Goal: Transaction & Acquisition: Purchase product/service

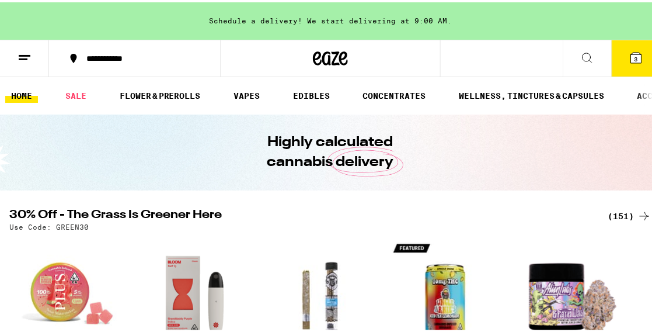
click at [580, 53] on icon at bounding box center [587, 55] width 14 height 14
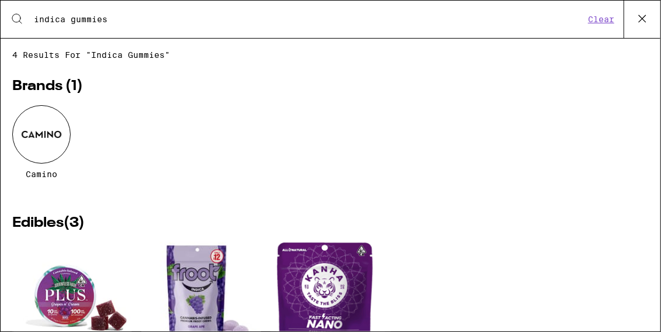
type input "indica gummies"
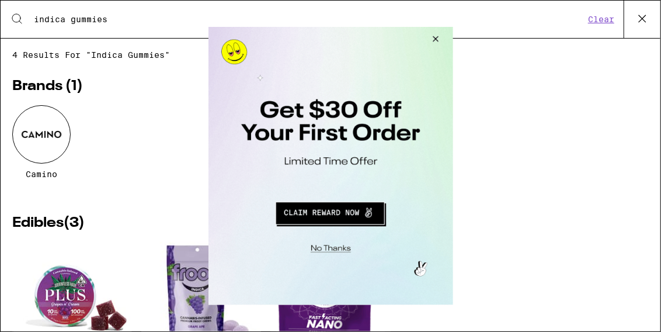
click at [332, 244] on button "Close Modal" at bounding box center [329, 246] width 238 height 18
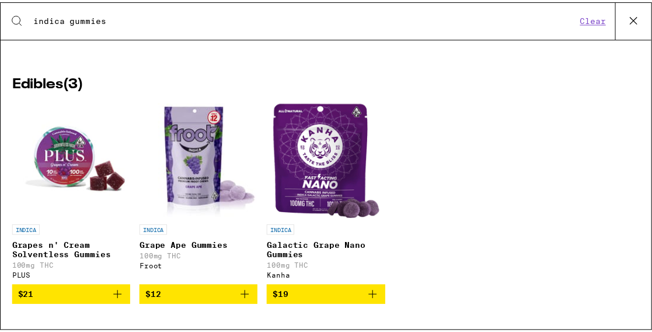
scroll to position [140, 0]
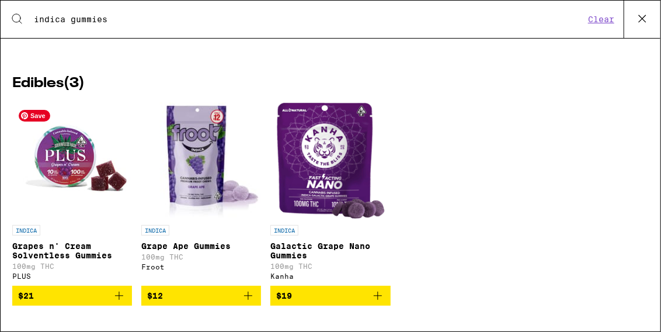
click at [58, 165] on img "Open page for Grapes n' Cream Solventless Gummies from PLUS" at bounding box center [72, 160] width 117 height 117
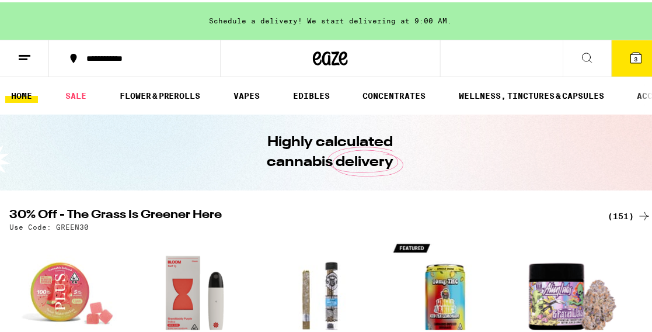
click at [580, 55] on icon at bounding box center [587, 55] width 14 height 14
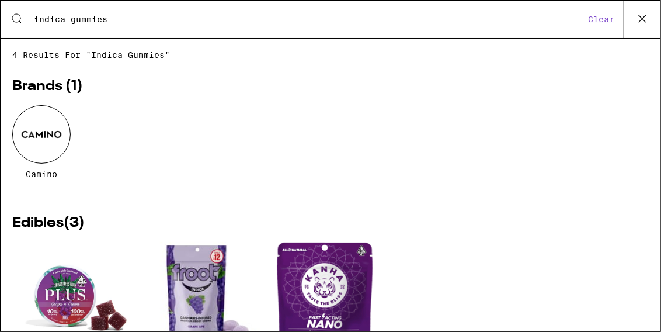
click at [39, 141] on div at bounding box center [41, 134] width 58 height 58
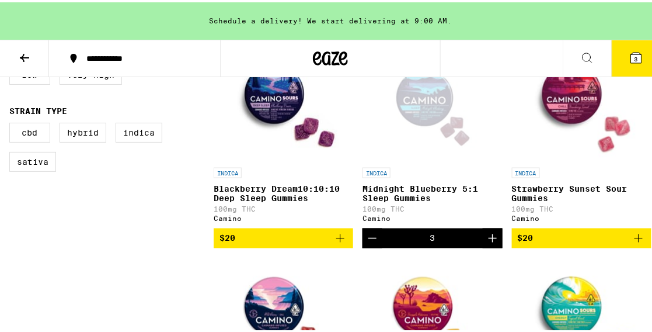
scroll to position [371, 0]
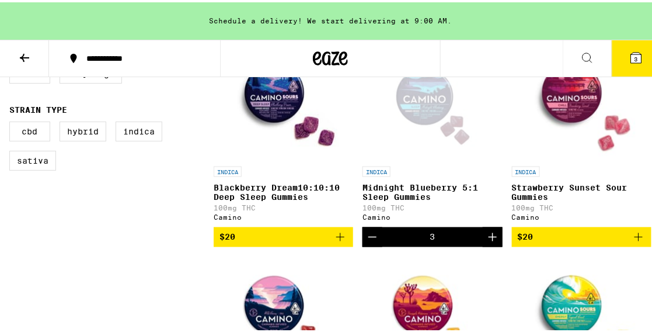
click at [333, 238] on icon "Add to bag" at bounding box center [340, 235] width 14 height 14
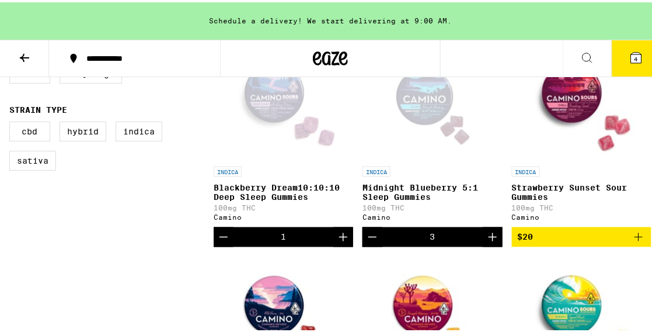
click at [340, 239] on icon "Increment" at bounding box center [343, 235] width 8 height 8
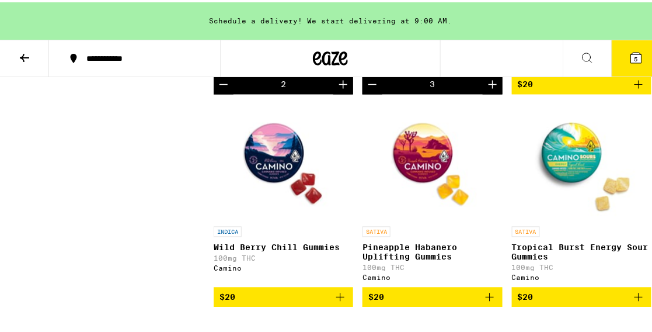
scroll to position [534, 0]
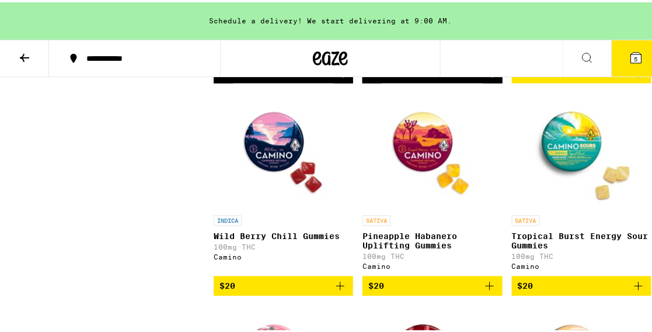
click at [338, 291] on icon "Add to bag" at bounding box center [340, 284] width 14 height 14
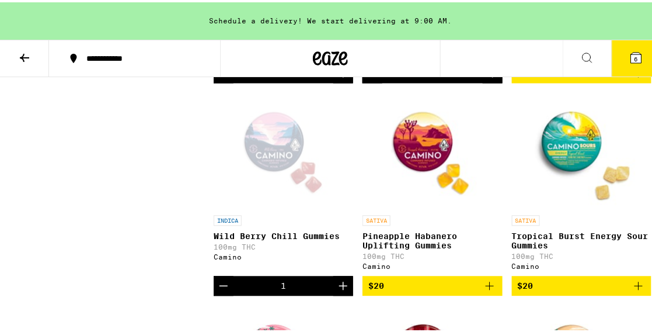
click at [183, 60] on div "**********" at bounding box center [141, 56] width 121 height 8
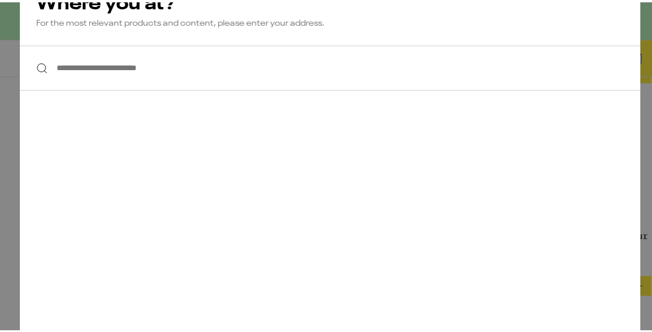
click at [168, 76] on input "**********" at bounding box center [330, 65] width 621 height 45
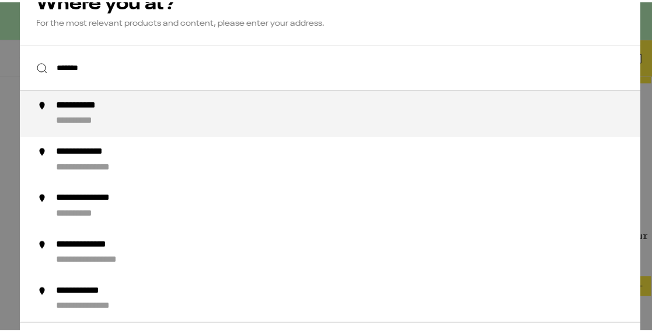
click at [117, 116] on div "**********" at bounding box center [354, 111] width 596 height 27
type input "**********"
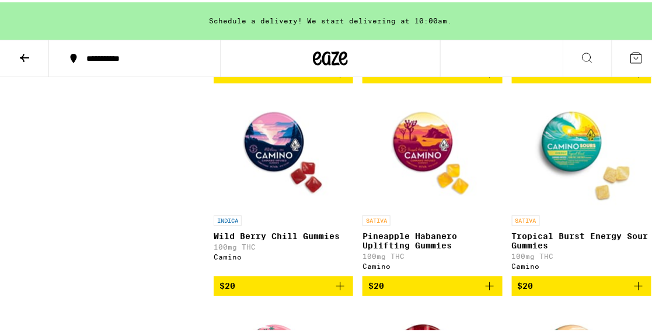
click at [149, 57] on div "**********" at bounding box center [141, 56] width 121 height 8
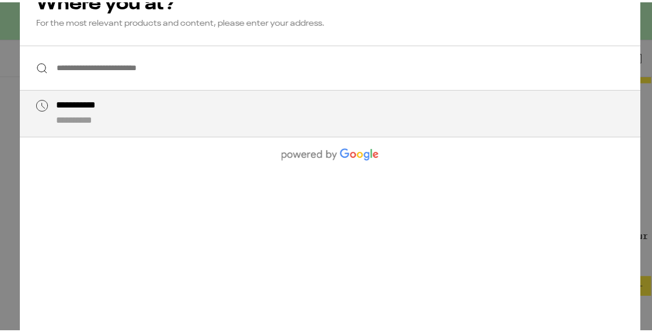
click at [142, 114] on div "**********" at bounding box center [354, 111] width 596 height 27
type input "**********"
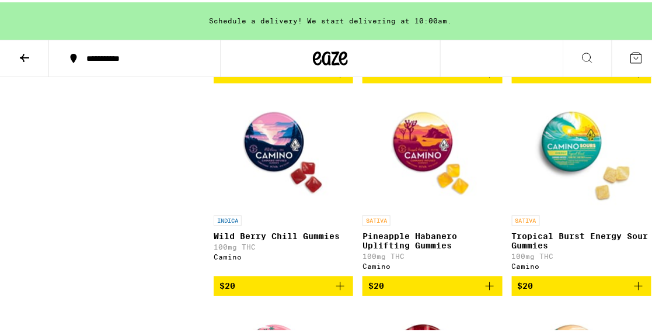
click at [161, 60] on div "**********" at bounding box center [141, 56] width 121 height 8
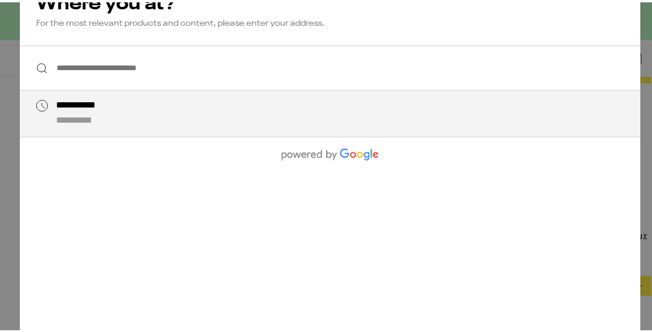
click at [158, 67] on input "**********" at bounding box center [330, 65] width 621 height 45
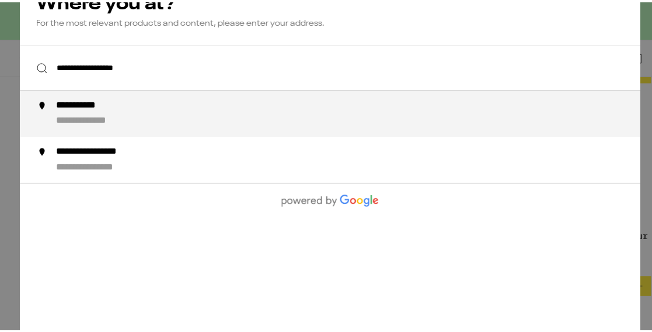
click at [112, 106] on div "**********" at bounding box center [89, 104] width 67 height 12
type input "**********"
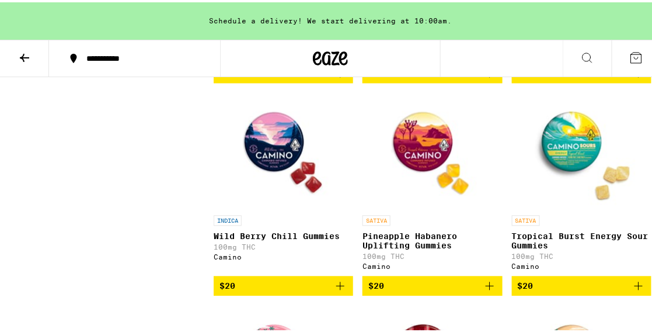
click at [134, 59] on div "**********" at bounding box center [141, 56] width 121 height 8
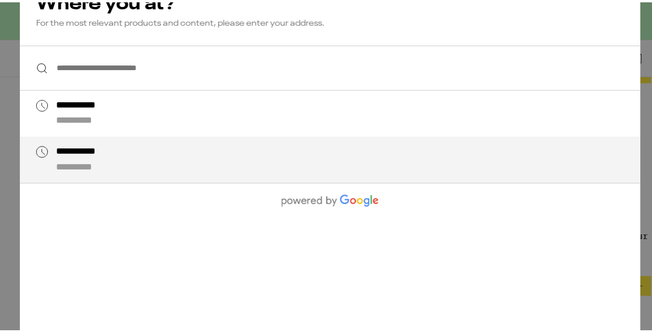
click at [72, 156] on div "**********" at bounding box center [89, 150] width 67 height 12
type input "**********"
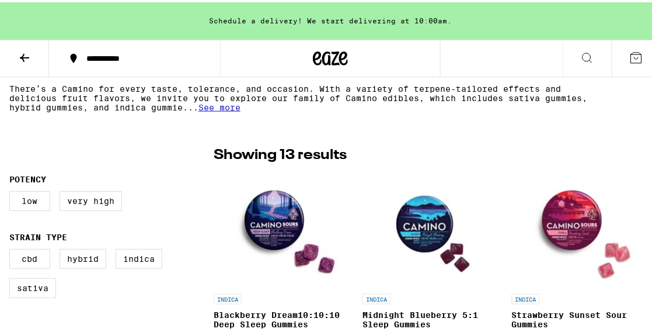
scroll to position [0, 0]
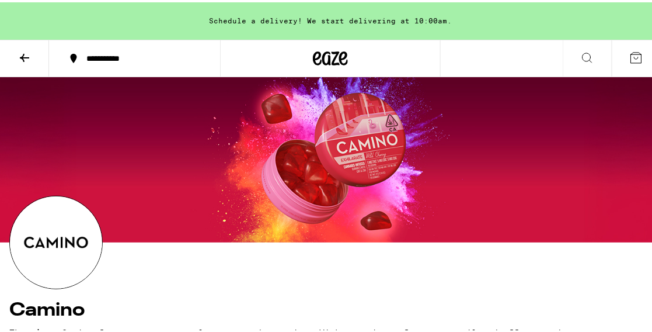
click at [629, 57] on icon at bounding box center [636, 55] width 14 height 14
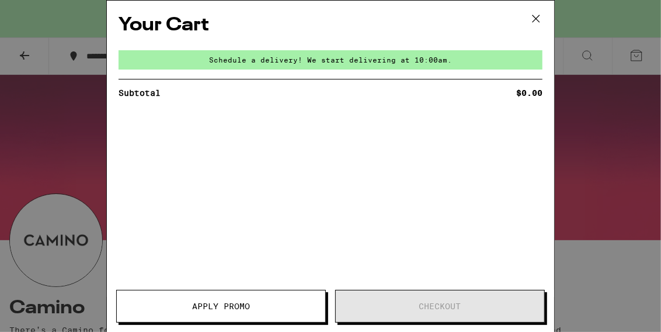
click at [539, 19] on icon at bounding box center [536, 19] width 18 height 18
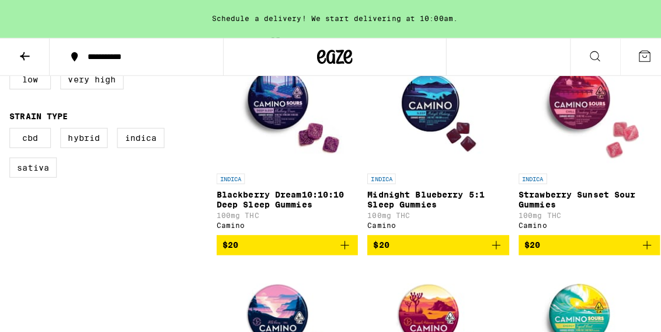
scroll to position [371, 0]
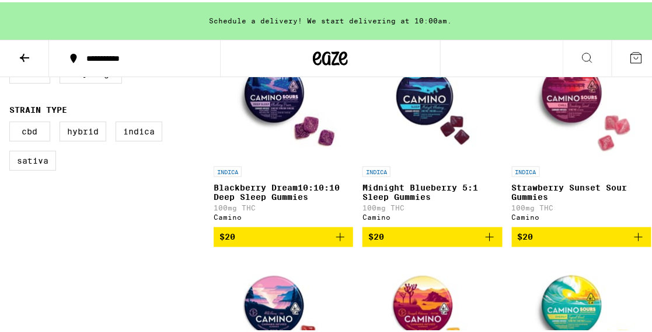
click at [336, 238] on icon "Add to bag" at bounding box center [340, 235] width 14 height 14
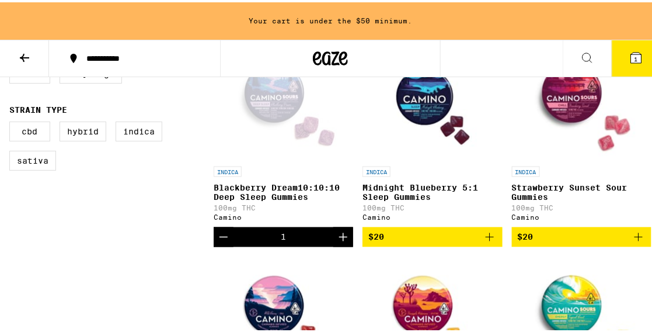
click at [336, 238] on icon "Increment" at bounding box center [343, 235] width 14 height 14
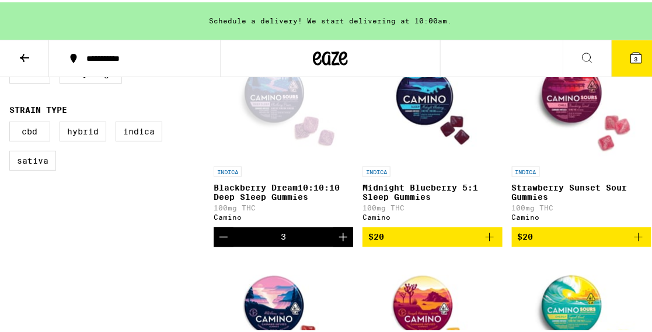
click at [631, 52] on icon at bounding box center [636, 55] width 11 height 11
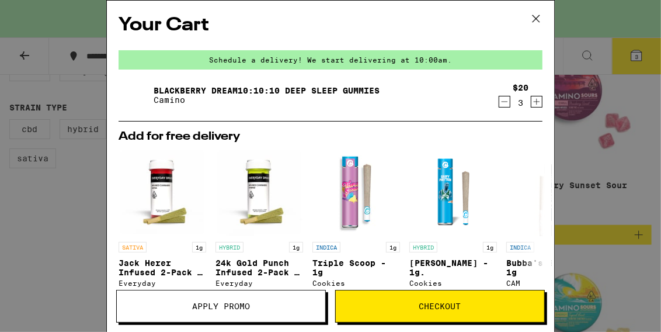
click at [447, 306] on span "Checkout" at bounding box center [440, 306] width 42 height 8
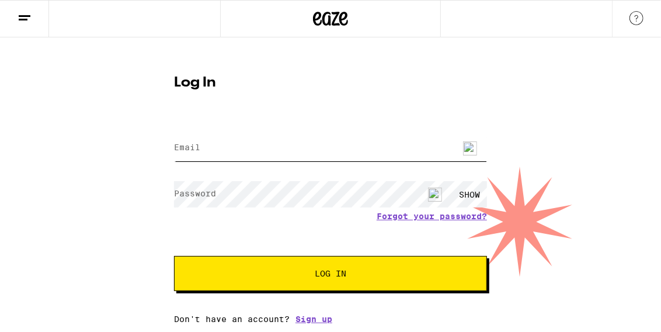
type input "sableavi7@gmail.com"
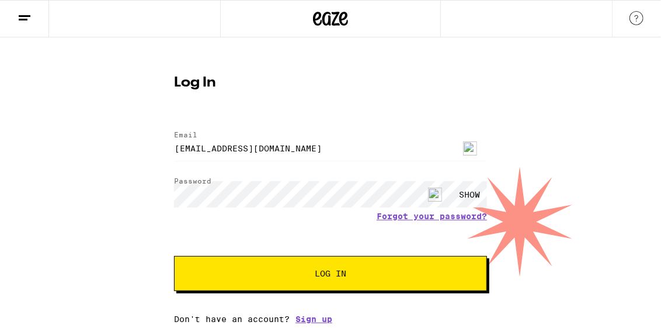
click at [361, 272] on span "Log In" at bounding box center [330, 273] width 218 height 8
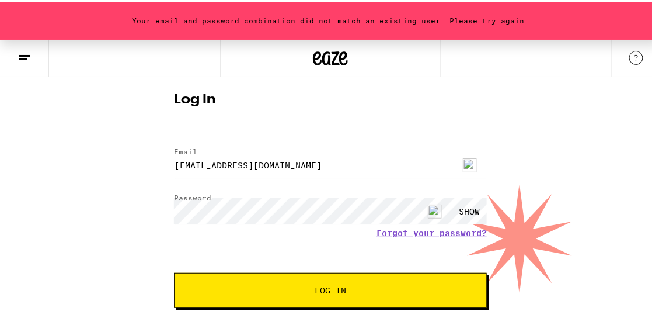
scroll to position [31, 0]
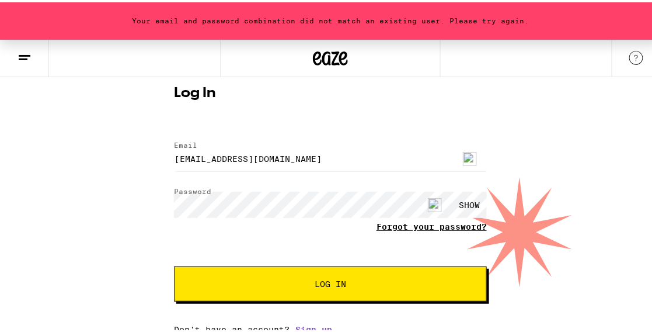
click at [406, 221] on link "Forgot your password?" at bounding box center [432, 224] width 110 height 9
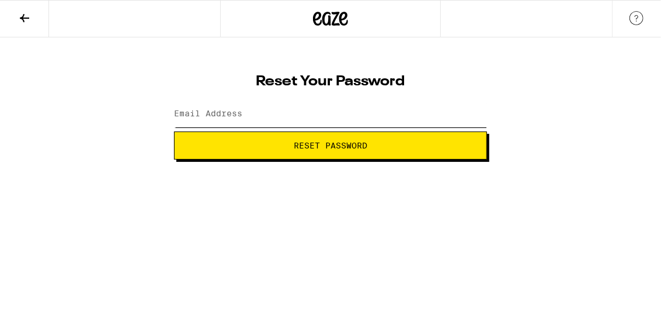
click at [350, 116] on input "Email Address" at bounding box center [330, 114] width 313 height 26
type input "sableavi7@gmail.com"
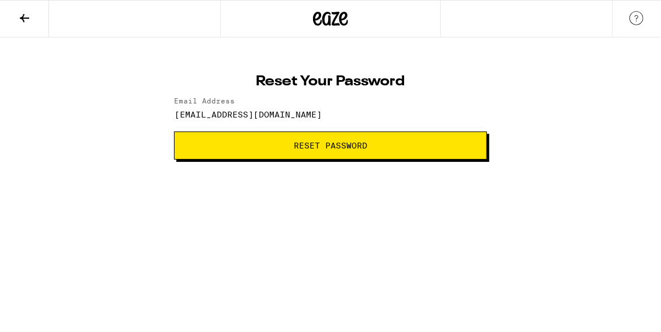
click at [441, 159] on html "Reset Your Password Email Address sableavi7@gmail.com Reset Password Weed Deliv…" at bounding box center [330, 79] width 661 height 159
click at [403, 148] on span "Reset Password" at bounding box center [330, 145] width 293 height 8
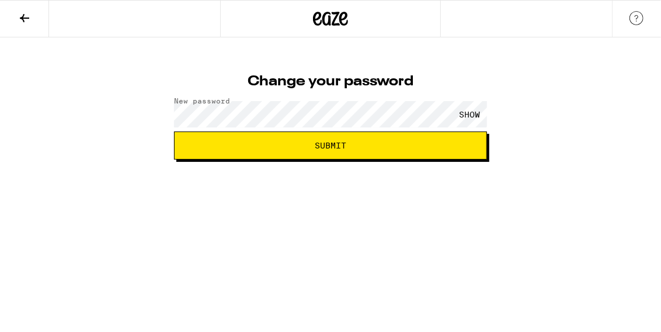
click at [446, 146] on span "Submit" at bounding box center [330, 145] width 293 height 8
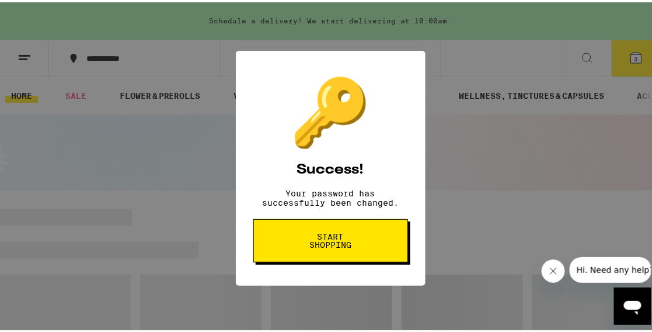
click at [330, 245] on span "Start shopping" at bounding box center [331, 238] width 60 height 16
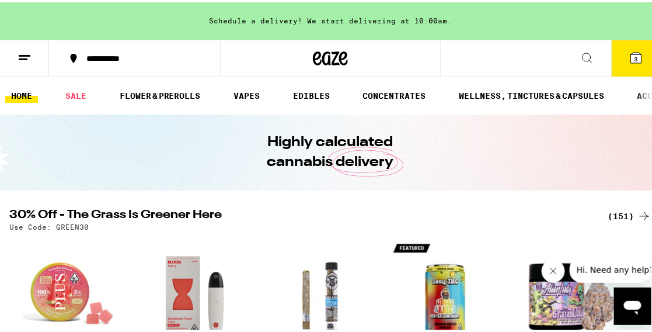
click at [631, 56] on icon at bounding box center [636, 55] width 11 height 11
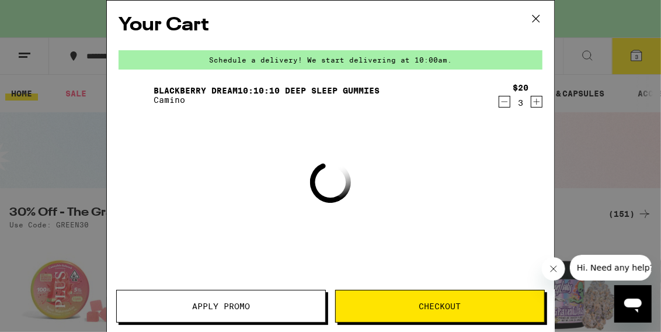
click at [402, 302] on span "Checkout" at bounding box center [440, 306] width 208 height 8
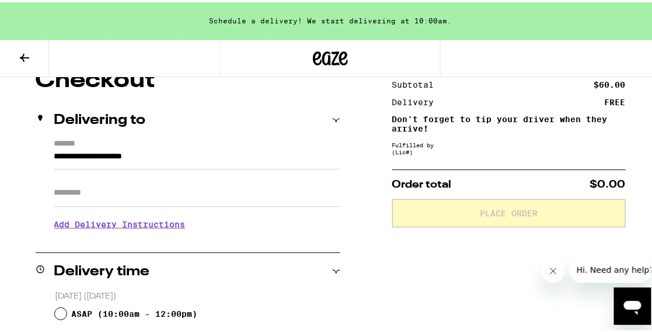
scroll to position [139, 0]
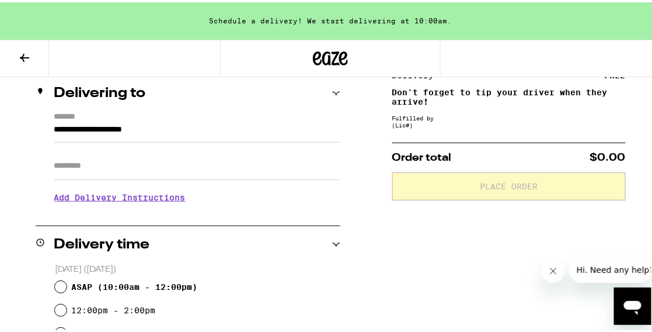
click at [232, 162] on input "Apt/Suite" at bounding box center [197, 163] width 286 height 28
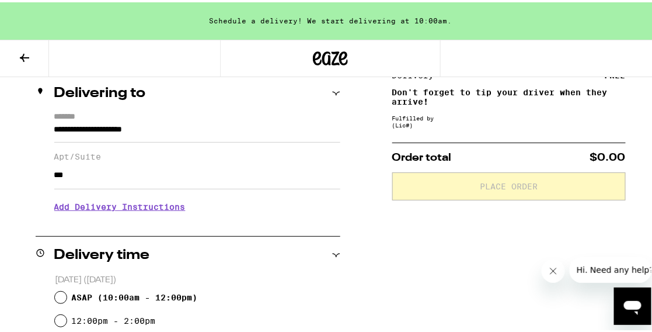
type input "***"
click at [61, 295] on input "ASAP ( 10:00am - 12:00pm )" at bounding box center [61, 295] width 12 height 12
radio input "true"
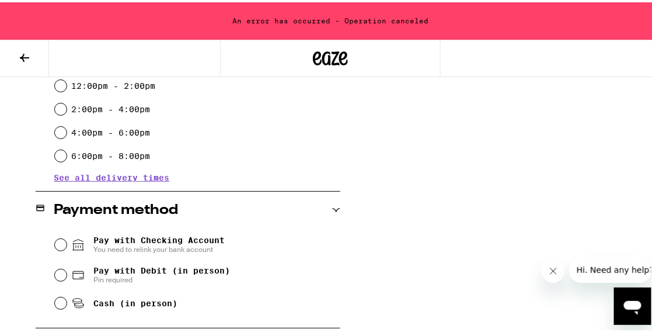
scroll to position [396, 0]
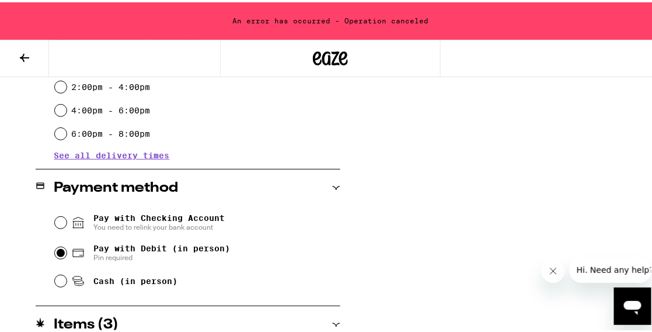
click at [57, 252] on input "Pay with Debit (in person) Pin required" at bounding box center [61, 251] width 12 height 12
radio input "true"
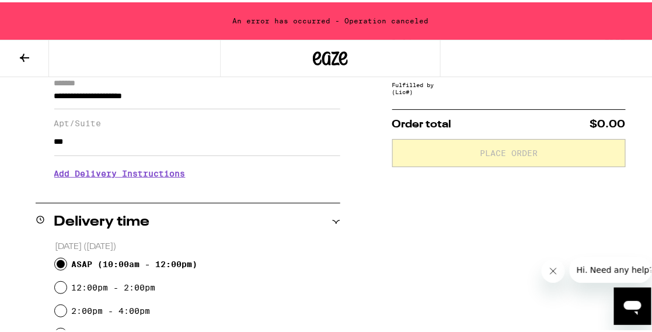
scroll to position [162, 0]
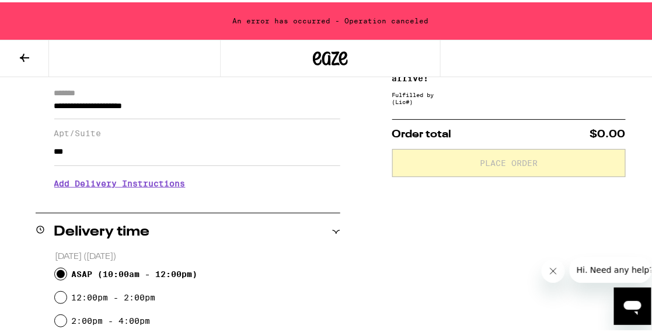
radio input "true"
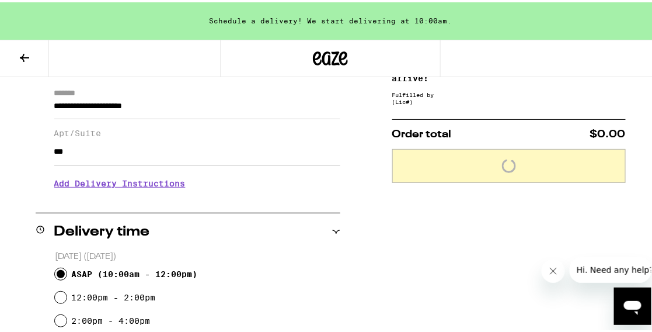
scroll to position [446, 0]
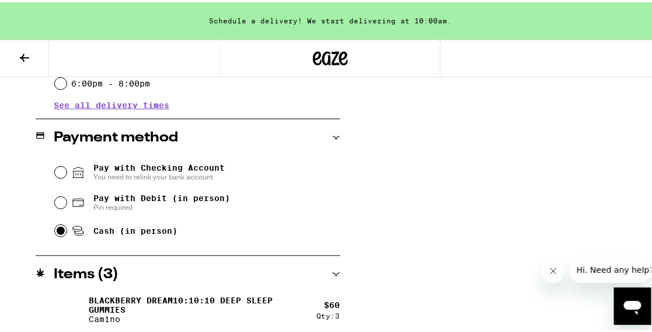
click input "Pay with Checking Account You need to relink your bank account" at bounding box center [61, 170] width 12 height 12
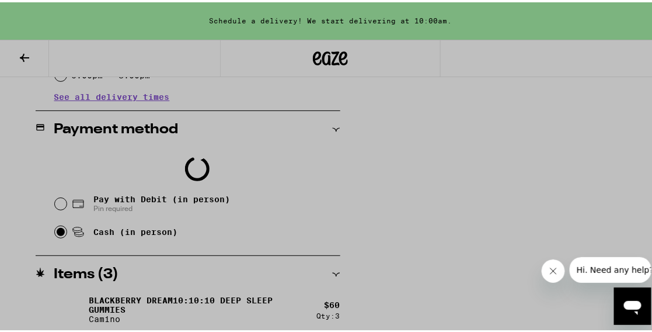
scroll to position [454, 0]
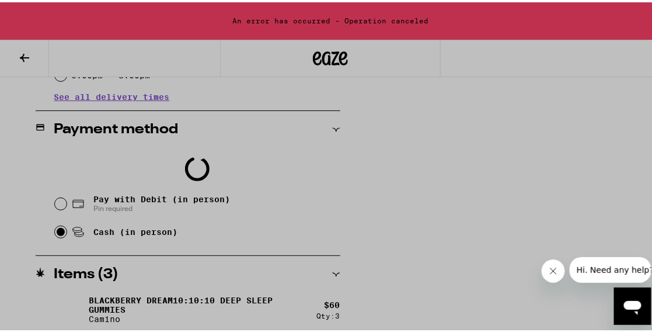
click at [56, 199] on div at bounding box center [330, 166] width 661 height 332
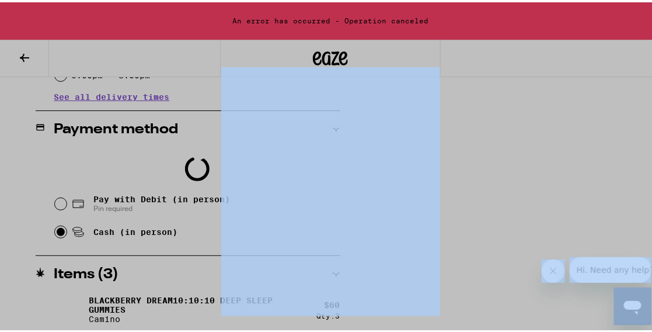
click at [56, 199] on div at bounding box center [330, 166] width 661 height 332
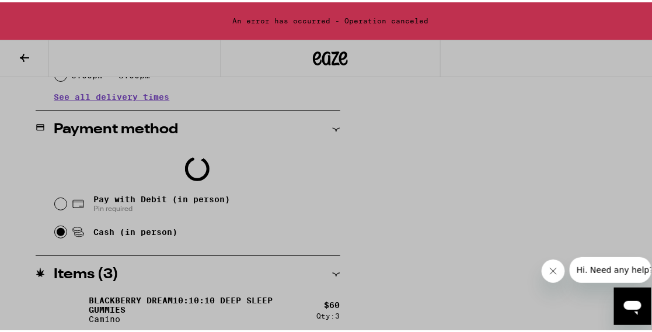
click at [548, 266] on icon "Close message from company" at bounding box center [552, 270] width 9 height 9
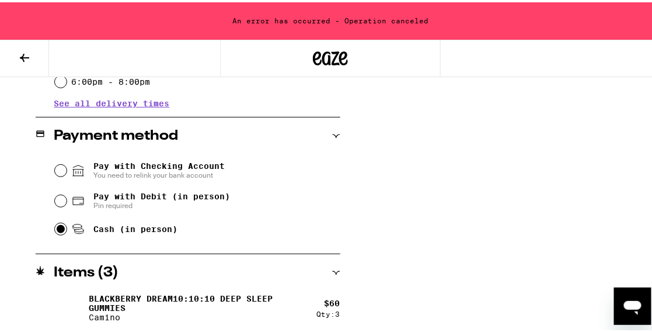
scroll to position [446, 0]
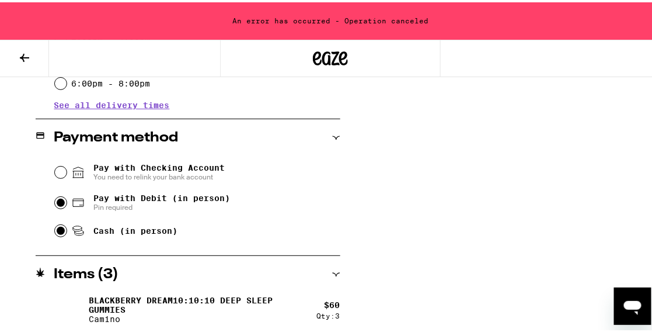
click at [60, 200] on input "Pay with Debit (in person) Pin required" at bounding box center [61, 200] width 12 height 12
radio input "true"
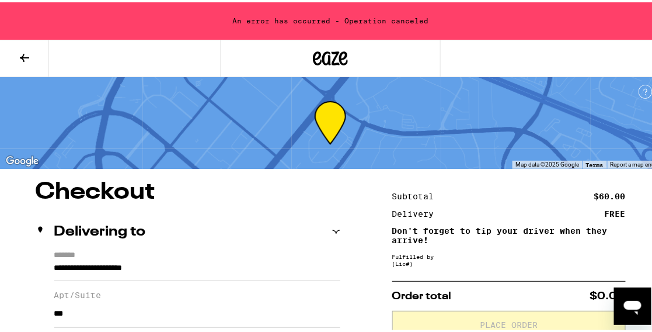
scroll to position [0, 0]
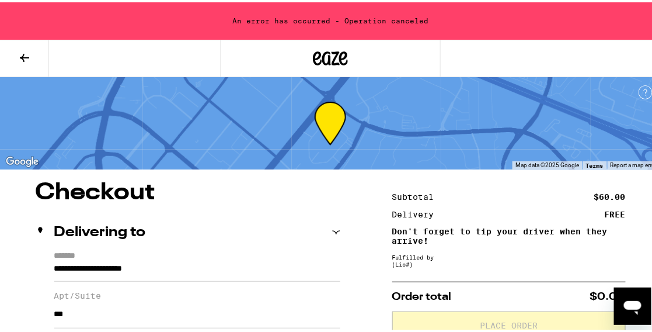
click at [297, 23] on div "An error has occurred - Operation canceled" at bounding box center [330, 18] width 661 height 37
click at [316, 56] on icon at bounding box center [330, 56] width 35 height 21
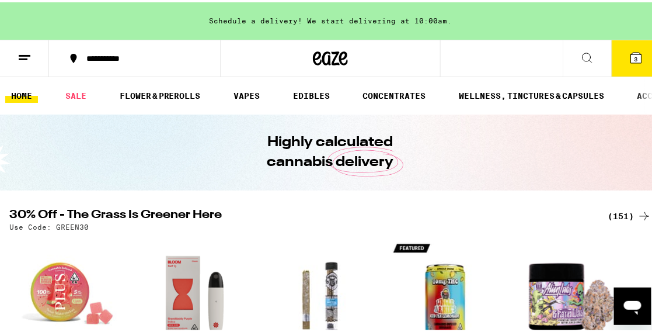
click at [635, 56] on span "3" at bounding box center [637, 56] width 4 height 7
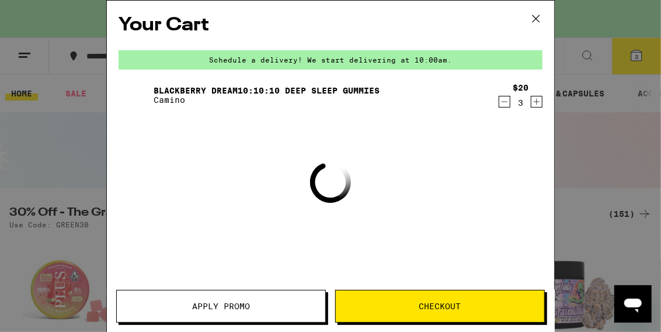
click at [426, 307] on span "Checkout" at bounding box center [440, 306] width 42 height 8
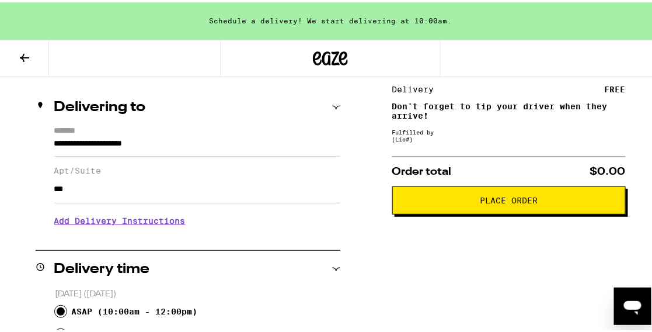
scroll to position [162, 0]
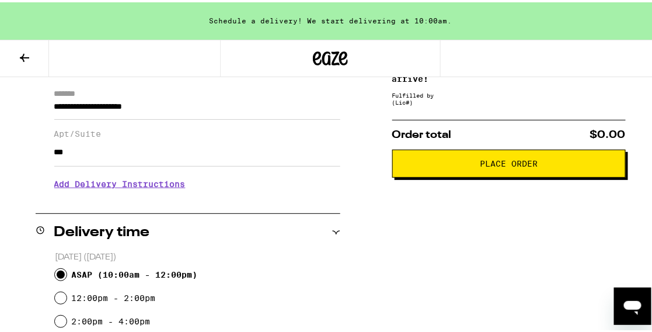
click at [486, 162] on span "Place Order" at bounding box center [509, 161] width 58 height 8
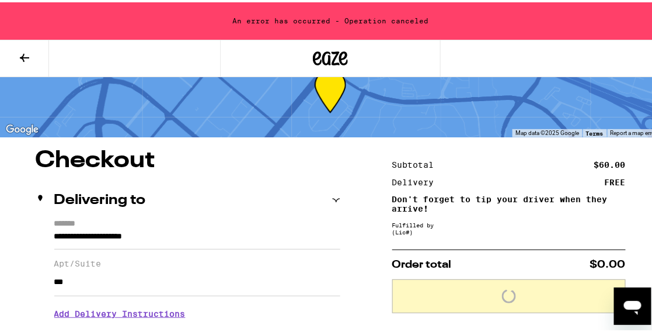
scroll to position [26, 0]
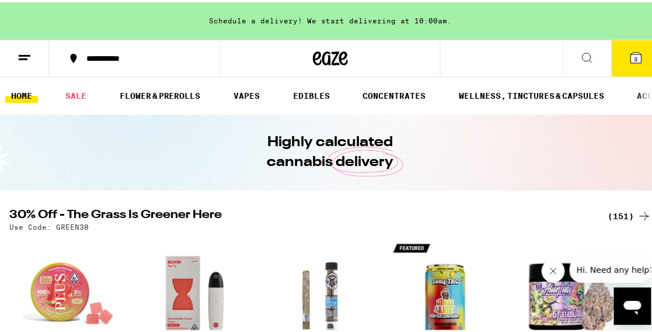
click at [631, 55] on icon at bounding box center [636, 55] width 11 height 11
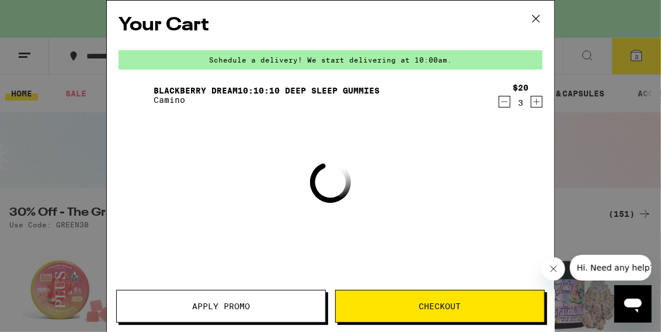
click at [588, 129] on div "Your Cart Schedule a delivery! We start delivering at 10:00am. Blackberry Dream…" at bounding box center [330, 166] width 661 height 332
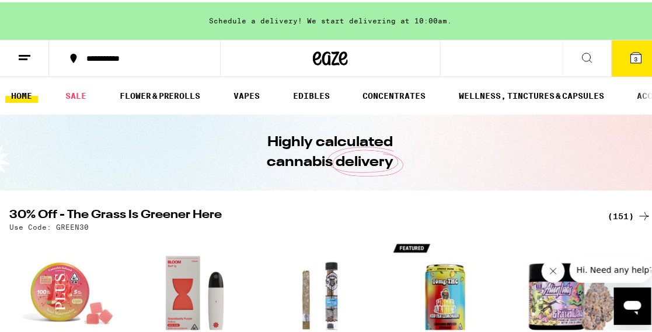
click at [635, 57] on span "3" at bounding box center [637, 56] width 4 height 7
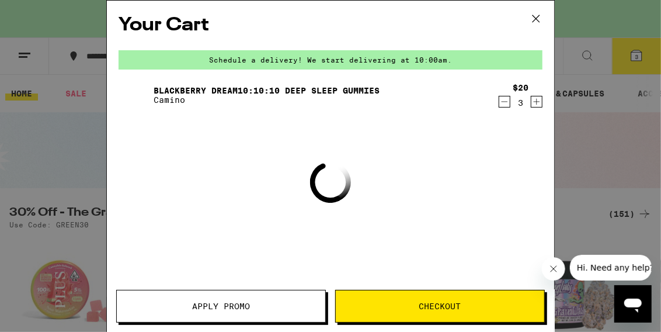
click at [421, 313] on button "Checkout" at bounding box center [440, 306] width 210 height 33
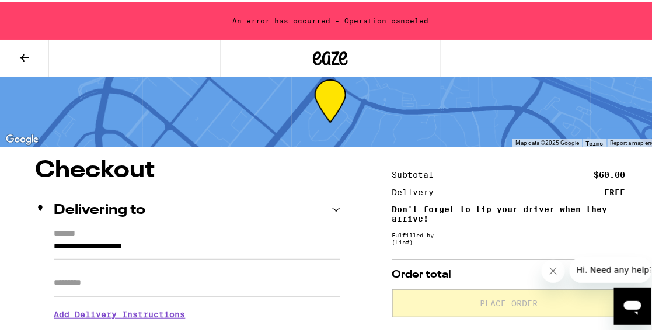
scroll to position [22, 0]
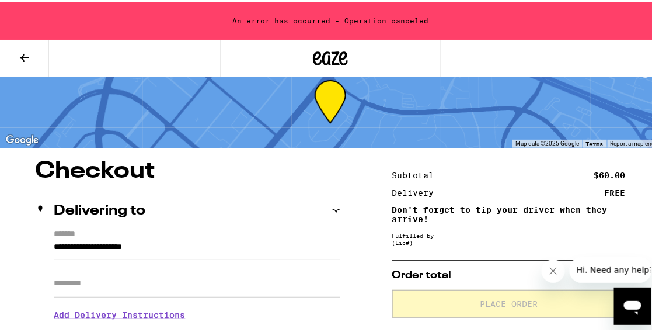
click at [236, 287] on input "Apt/Suite" at bounding box center [197, 281] width 286 height 28
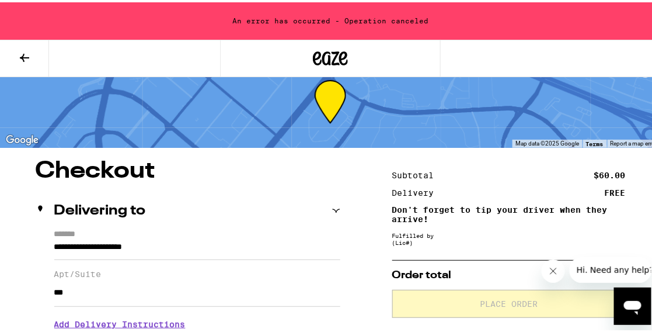
type input "***"
click at [605, 270] on span "Hi. Need any help?" at bounding box center [614, 269] width 77 height 9
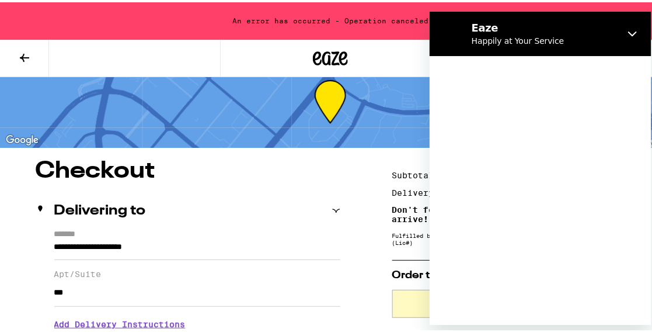
scroll to position [0, 0]
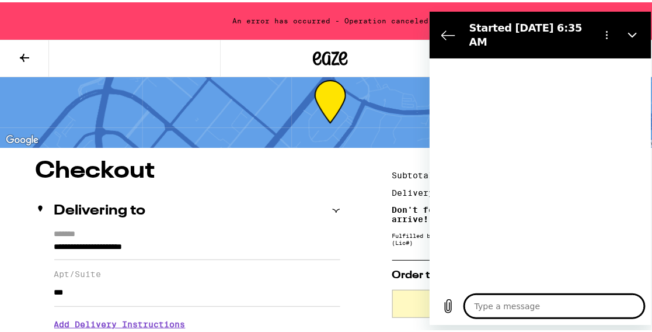
type textarea "x"
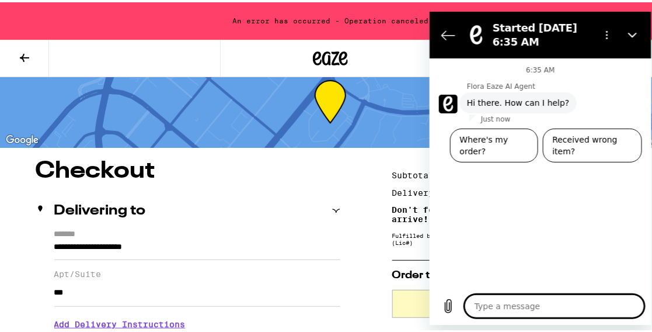
click at [494, 311] on textarea at bounding box center [554, 305] width 180 height 23
type textarea "I"
type textarea "x"
type textarea "I"
type textarea "x"
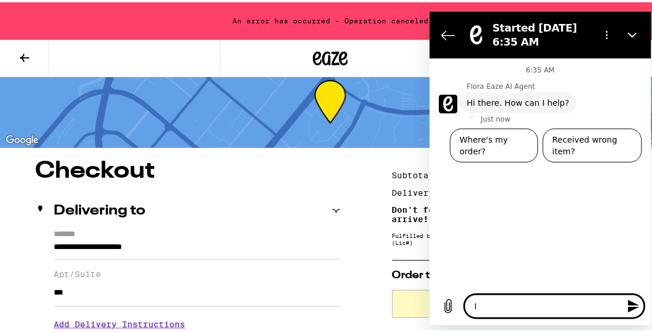
type textarea "I c"
type textarea "x"
type textarea "I ca"
type textarea "x"
type textarea "I can"
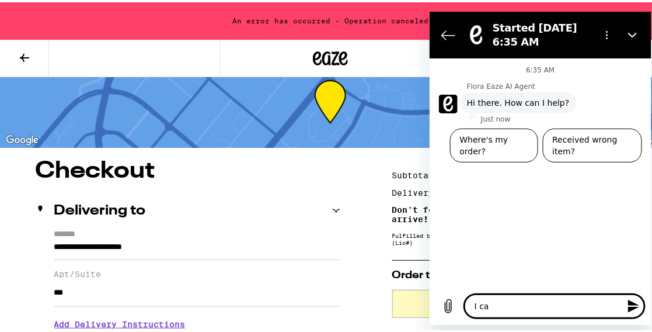
type textarea "x"
type textarea "I cant"
type textarea "x"
type textarea "I cant"
type textarea "x"
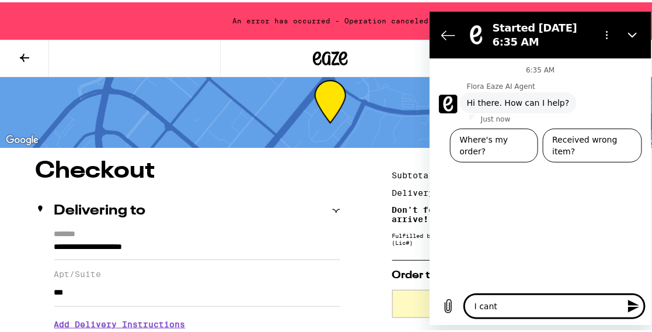
type textarea "I cant p"
type textarea "x"
type textarea "I cant pl"
type textarea "x"
type textarea "I cant pla"
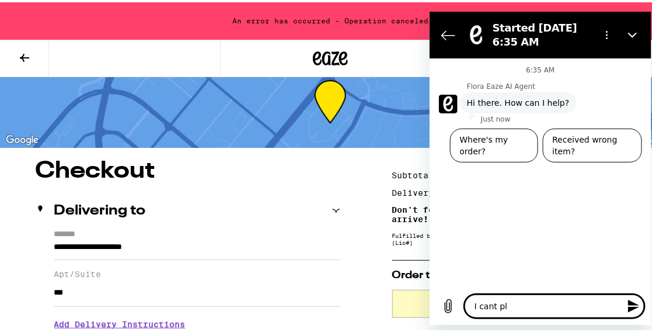
type textarea "x"
type textarea "I cant plac"
type textarea "x"
type textarea "I cant place"
type textarea "x"
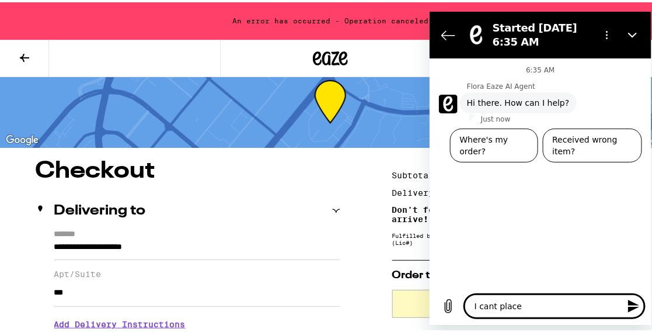
type textarea "I cant place"
type textarea "x"
type textarea "I cant place a"
type textarea "x"
type textarea "I cant place an"
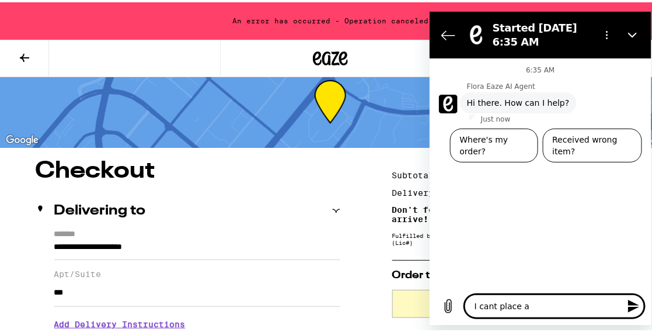
type textarea "x"
type textarea "I cant place an"
type textarea "x"
type textarea "I cant place an o"
type textarea "x"
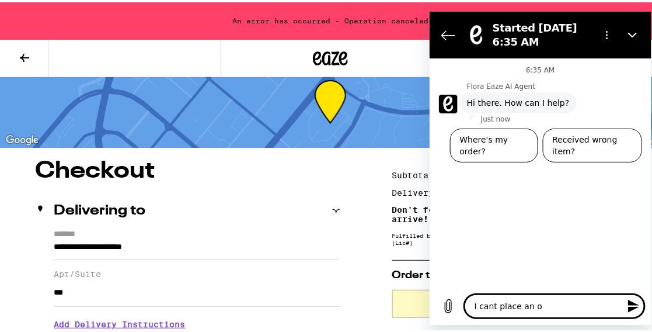
type textarea "I cant place an or"
type textarea "x"
type textarea "I cant place an ord"
type textarea "x"
type textarea "I cant place an orde"
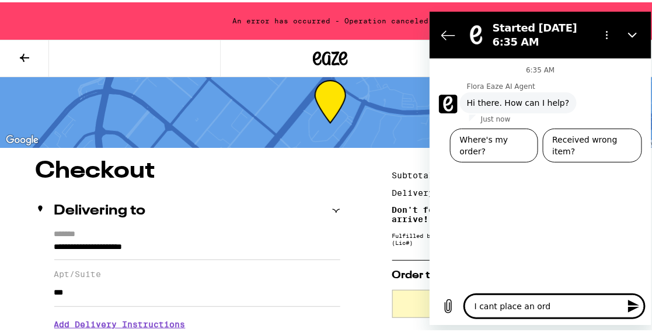
type textarea "x"
type textarea "I cant place an order"
type textarea "x"
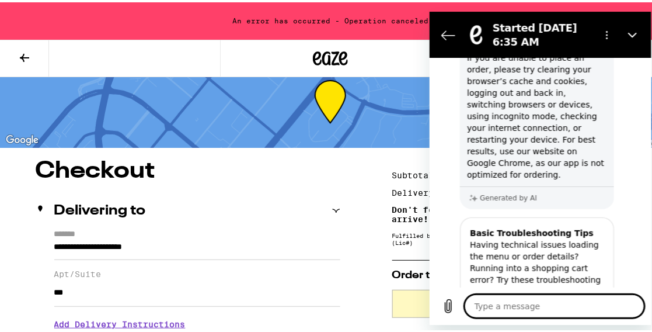
scroll to position [139, 0]
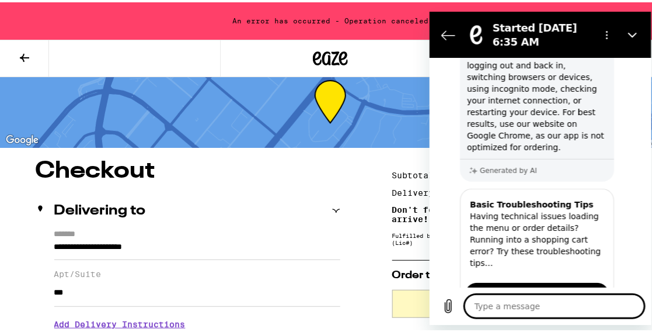
type textarea "x"
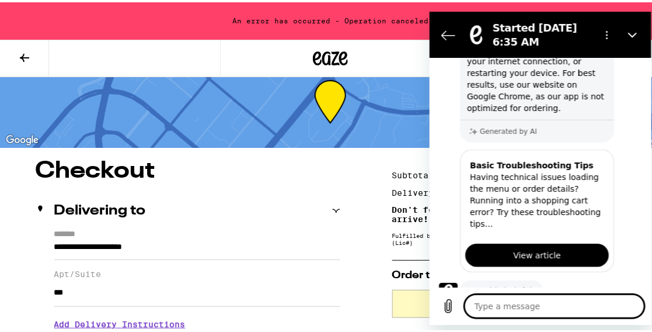
scroll to position [207, 0]
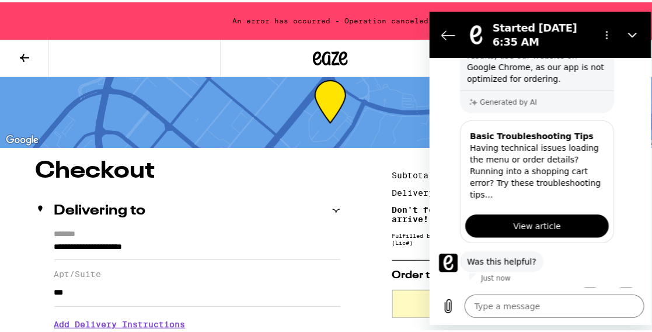
click at [535, 218] on span "View article" at bounding box center [537, 225] width 48 height 14
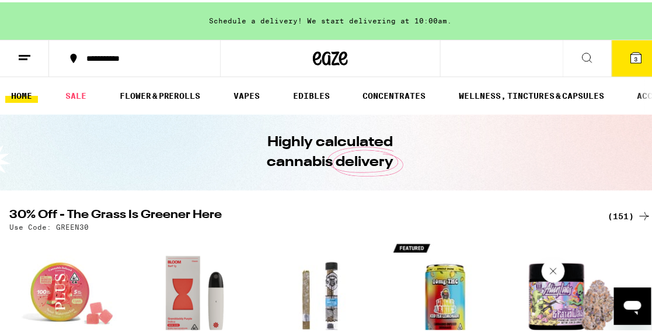
click at [24, 57] on line at bounding box center [23, 57] width 9 height 0
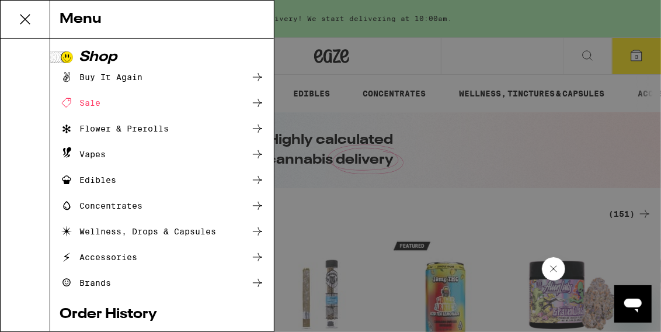
click at [102, 312] on link "Order History" at bounding box center [162, 314] width 205 height 14
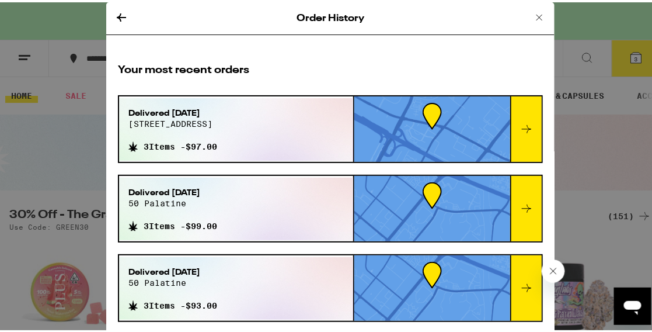
click at [520, 126] on icon at bounding box center [527, 127] width 14 height 14
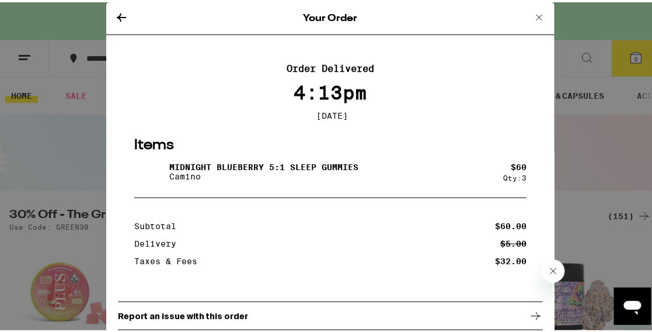
click at [117, 13] on icon at bounding box center [121, 15] width 9 height 8
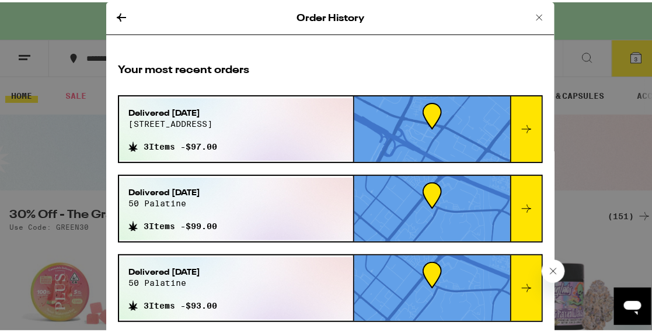
click at [68, 15] on div "Order History Your most recent orders Delivered Aug 15, 2025 2120 main st 3 Ite…" at bounding box center [330, 166] width 661 height 332
click at [117, 14] on icon at bounding box center [121, 15] width 14 height 14
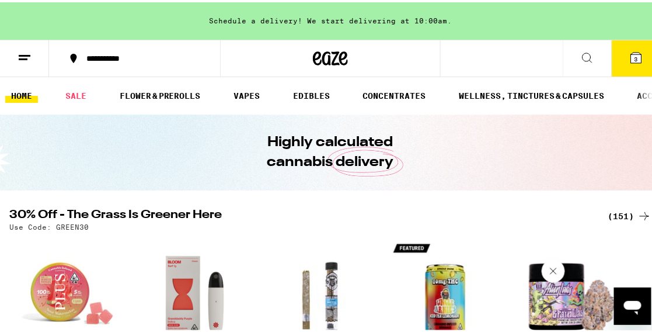
click at [23, 53] on line at bounding box center [25, 53] width 12 height 0
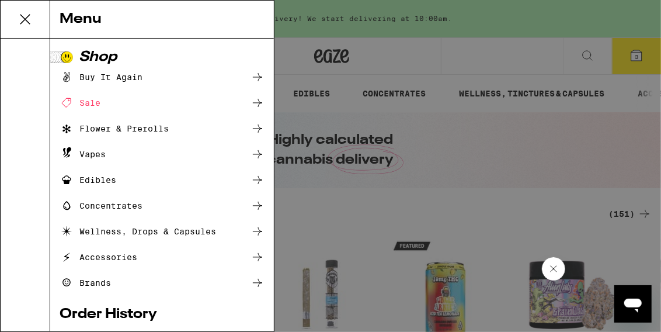
click at [123, 73] on div "Buy It Again" at bounding box center [101, 77] width 83 height 14
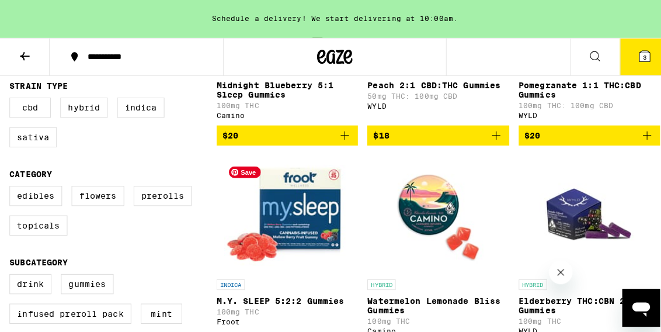
scroll to position [324, 0]
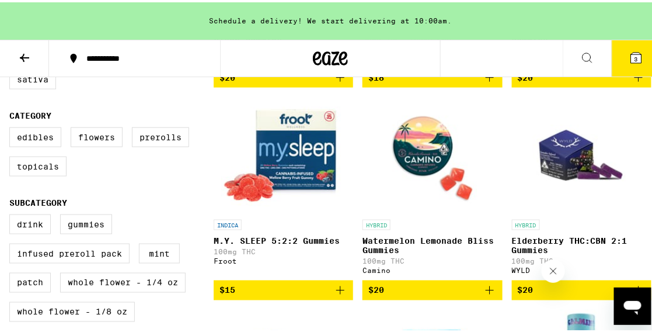
click at [333, 295] on icon "Add to bag" at bounding box center [340, 288] width 14 height 14
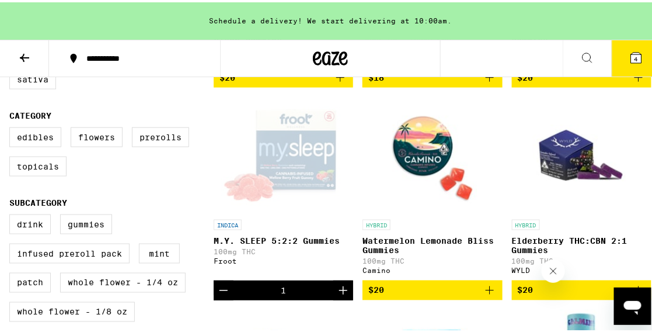
click at [577, 295] on span "$20" at bounding box center [582, 288] width 128 height 14
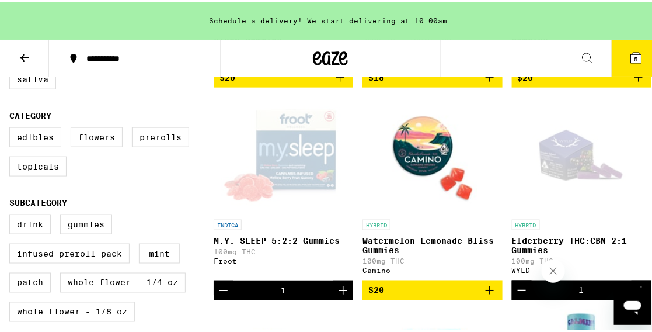
click at [631, 52] on icon at bounding box center [636, 55] width 11 height 11
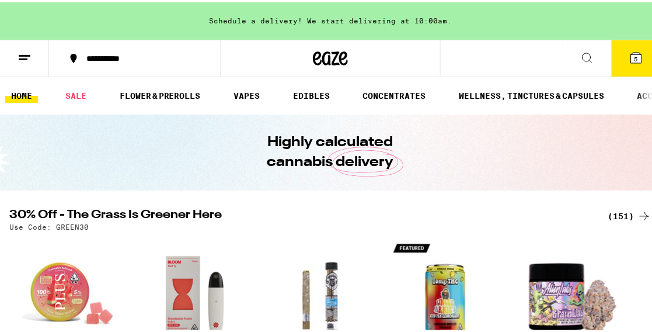
click at [631, 52] on icon at bounding box center [636, 55] width 11 height 11
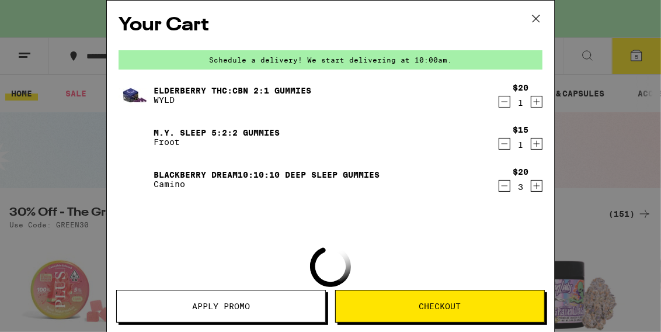
click at [499, 186] on icon "Decrement" at bounding box center [504, 186] width 11 height 14
click at [534, 19] on icon at bounding box center [536, 19] width 18 height 18
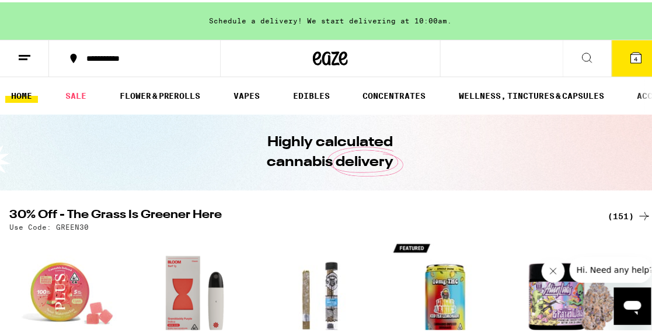
click at [633, 56] on icon at bounding box center [636, 55] width 11 height 11
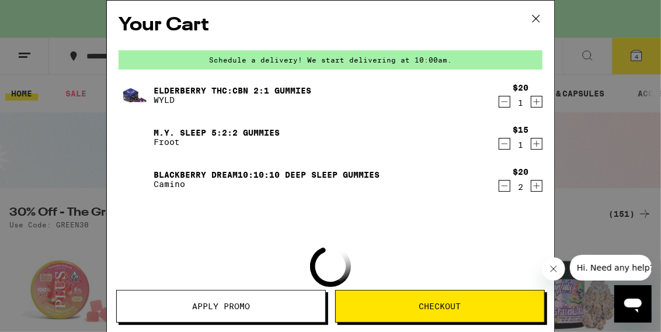
click at [499, 141] on icon "Decrement" at bounding box center [504, 144] width 11 height 14
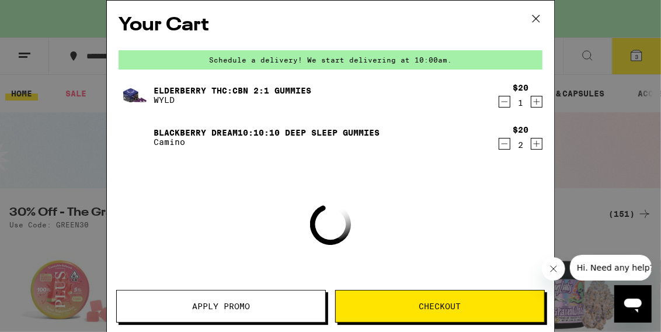
click at [503, 148] on icon "Decrement" at bounding box center [504, 144] width 11 height 14
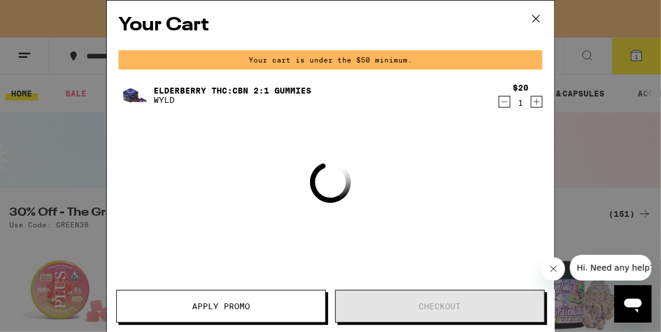
click at [537, 102] on icon "Increment" at bounding box center [537, 102] width 6 height 6
click at [538, 18] on icon at bounding box center [536, 19] width 18 height 18
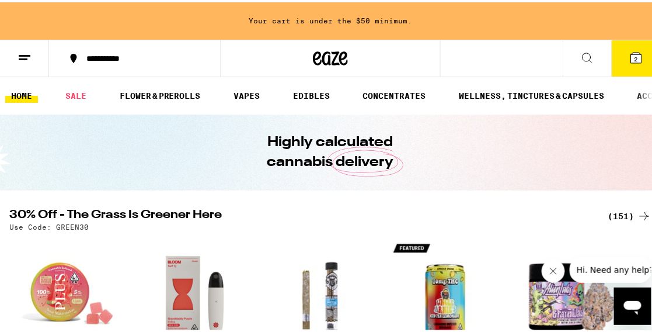
click at [580, 57] on icon at bounding box center [587, 55] width 14 height 14
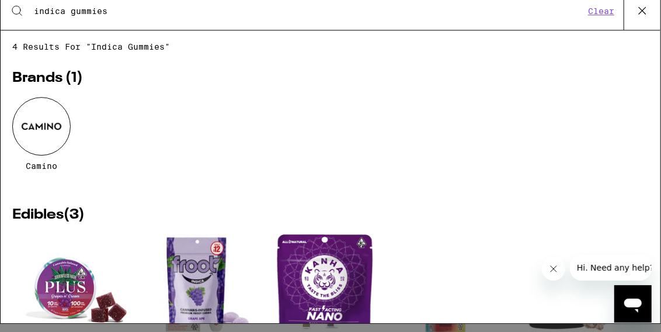
type input "indica gummies"
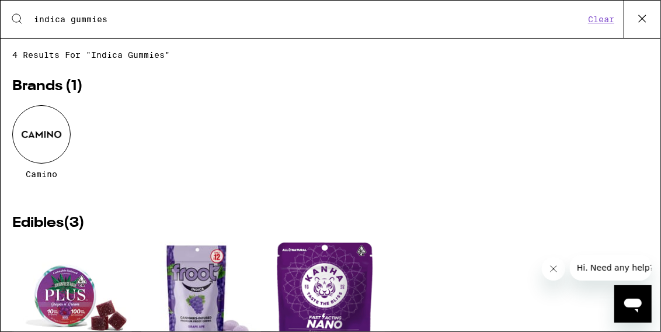
click at [40, 126] on div at bounding box center [41, 134] width 58 height 58
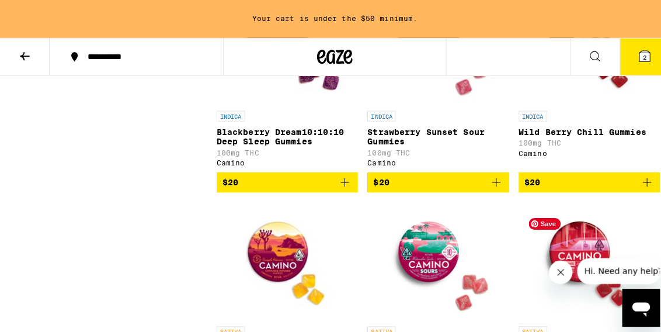
scroll to position [556, 0]
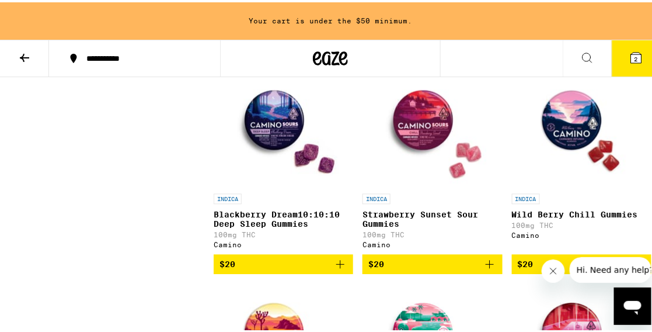
click at [337, 266] on icon "Add to bag" at bounding box center [340, 262] width 8 height 8
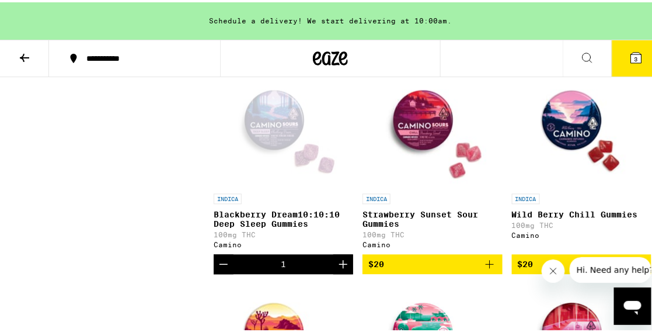
click at [635, 54] on span "3" at bounding box center [637, 56] width 4 height 7
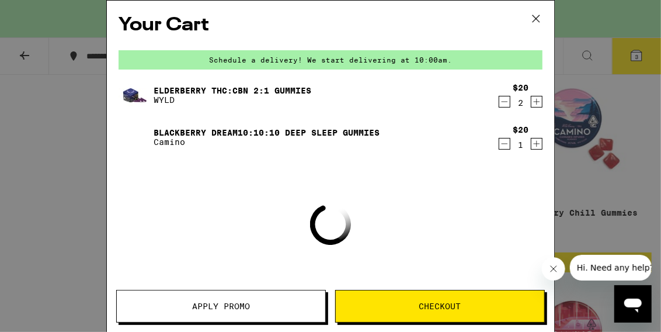
click at [457, 319] on button "Checkout" at bounding box center [440, 306] width 210 height 33
